Goal: Task Accomplishment & Management: Manage account settings

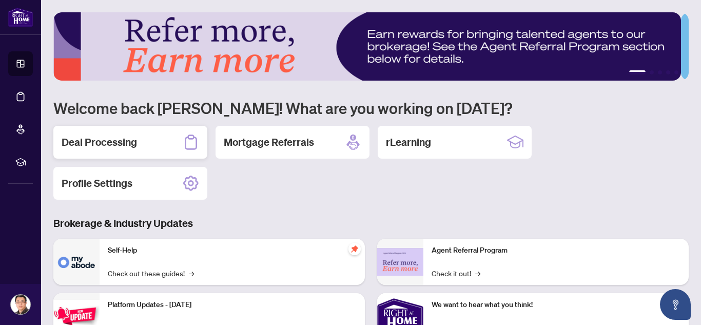
click at [158, 137] on div "Deal Processing" at bounding box center [130, 142] width 154 height 33
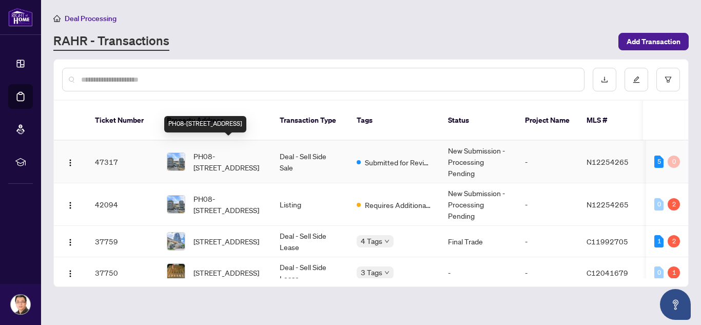
click at [214, 150] on span "PH08-[STREET_ADDRESS]" at bounding box center [229, 161] width 70 height 23
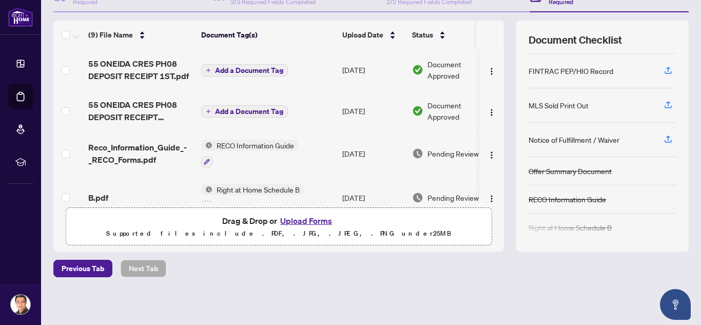
scroll to position [103, 0]
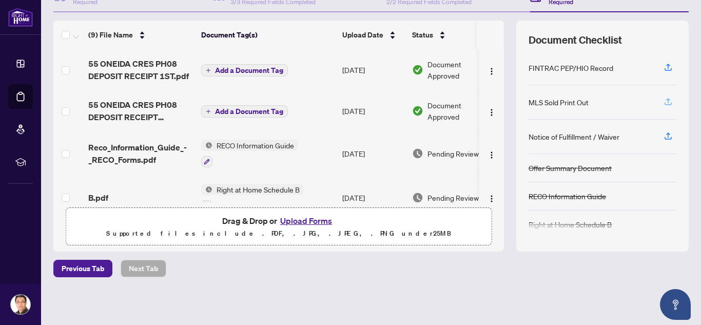
click at [664, 102] on icon "button" at bounding box center [668, 101] width 9 height 9
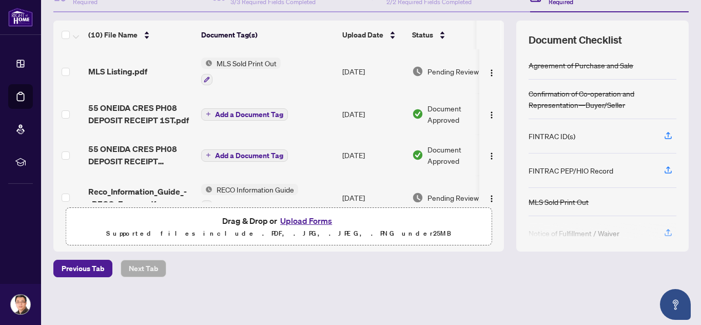
scroll to position [100, 0]
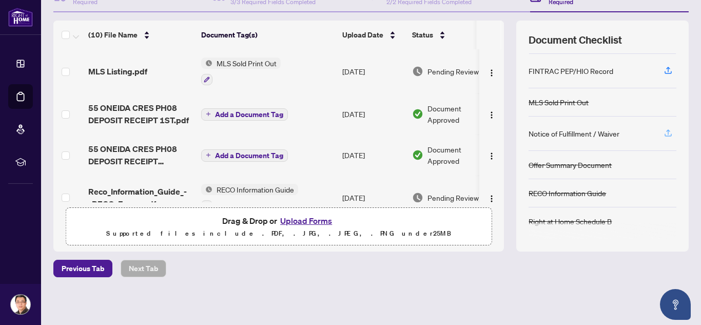
click at [664, 131] on icon "button" at bounding box center [668, 132] width 9 height 9
click at [666, 130] on icon "button" at bounding box center [668, 131] width 4 height 5
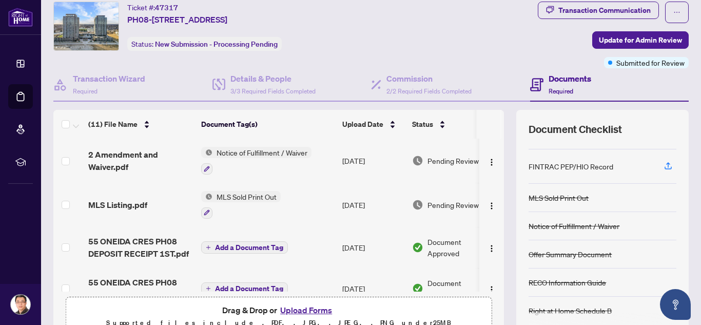
scroll to position [0, 0]
